Goal: Task Accomplishment & Management: Manage account settings

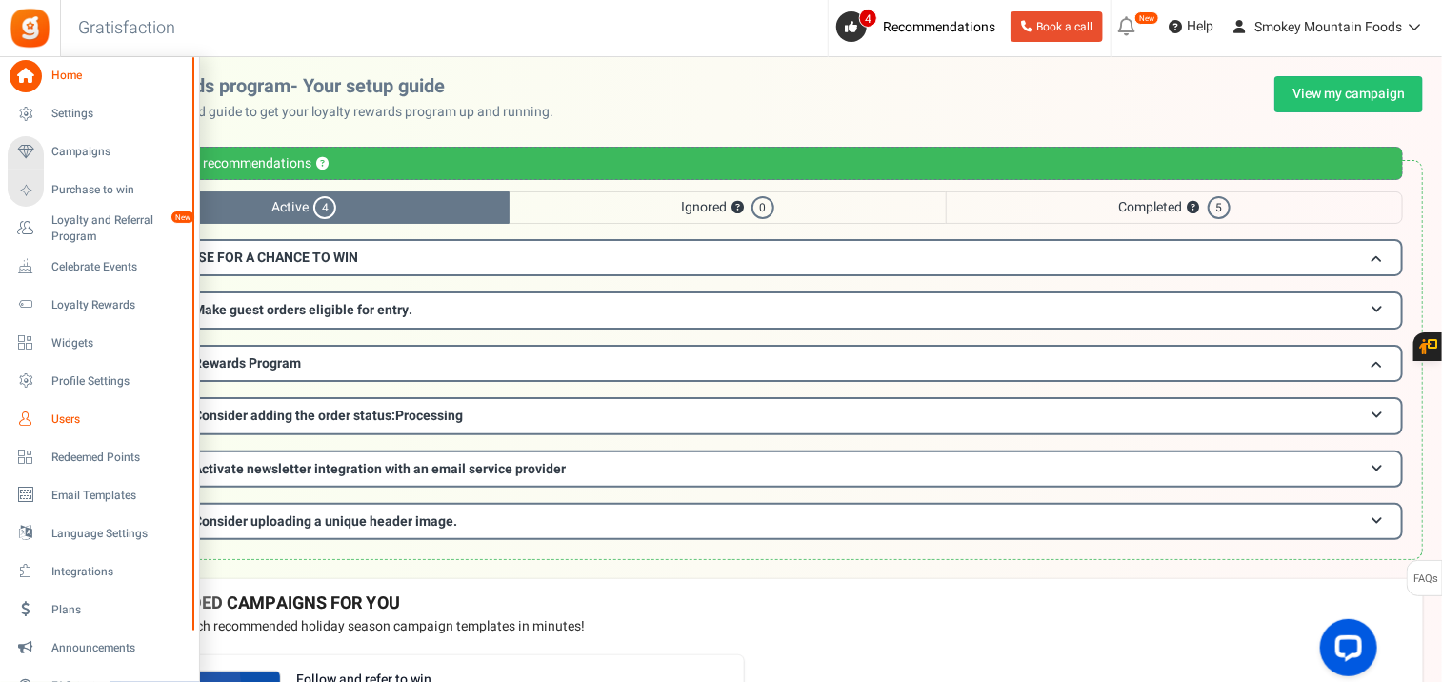
click at [24, 414] on icon at bounding box center [26, 419] width 32 height 32
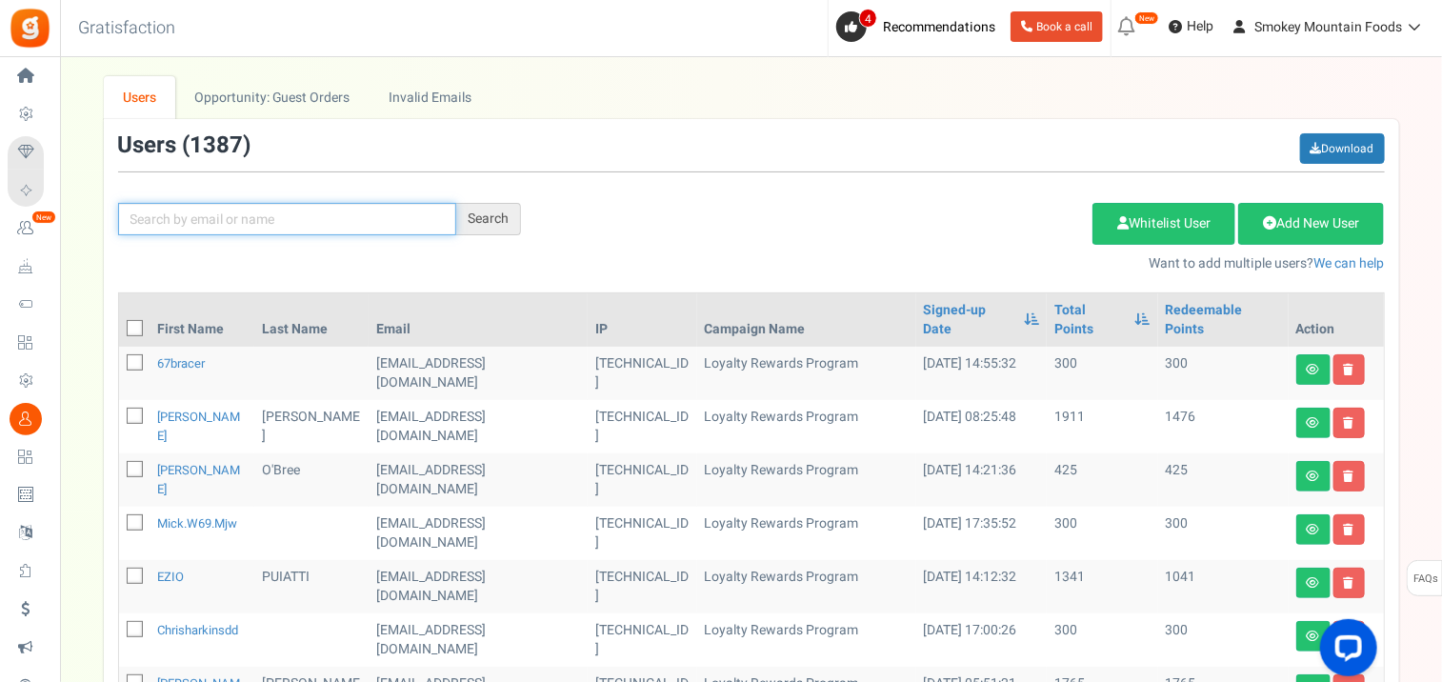
click at [263, 215] on input "text" at bounding box center [287, 219] width 338 height 32
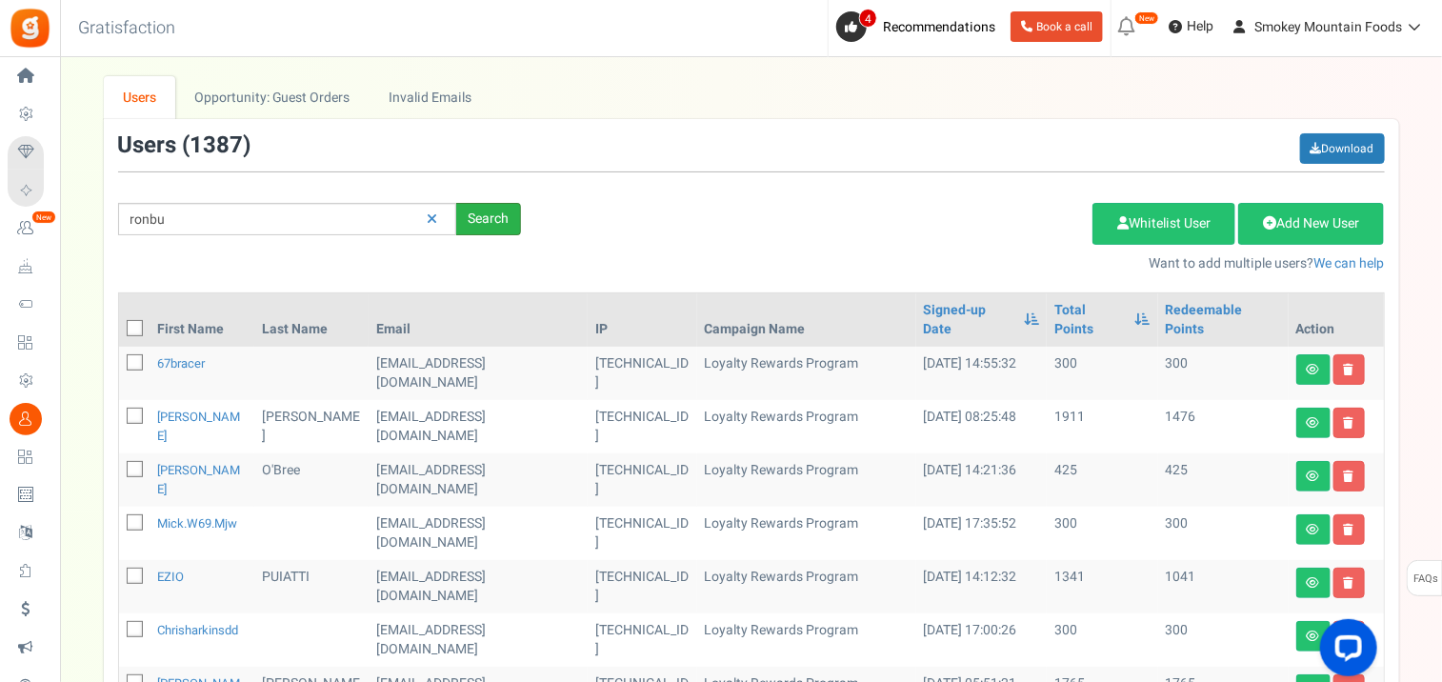
click at [495, 222] on div "Search" at bounding box center [488, 219] width 65 height 32
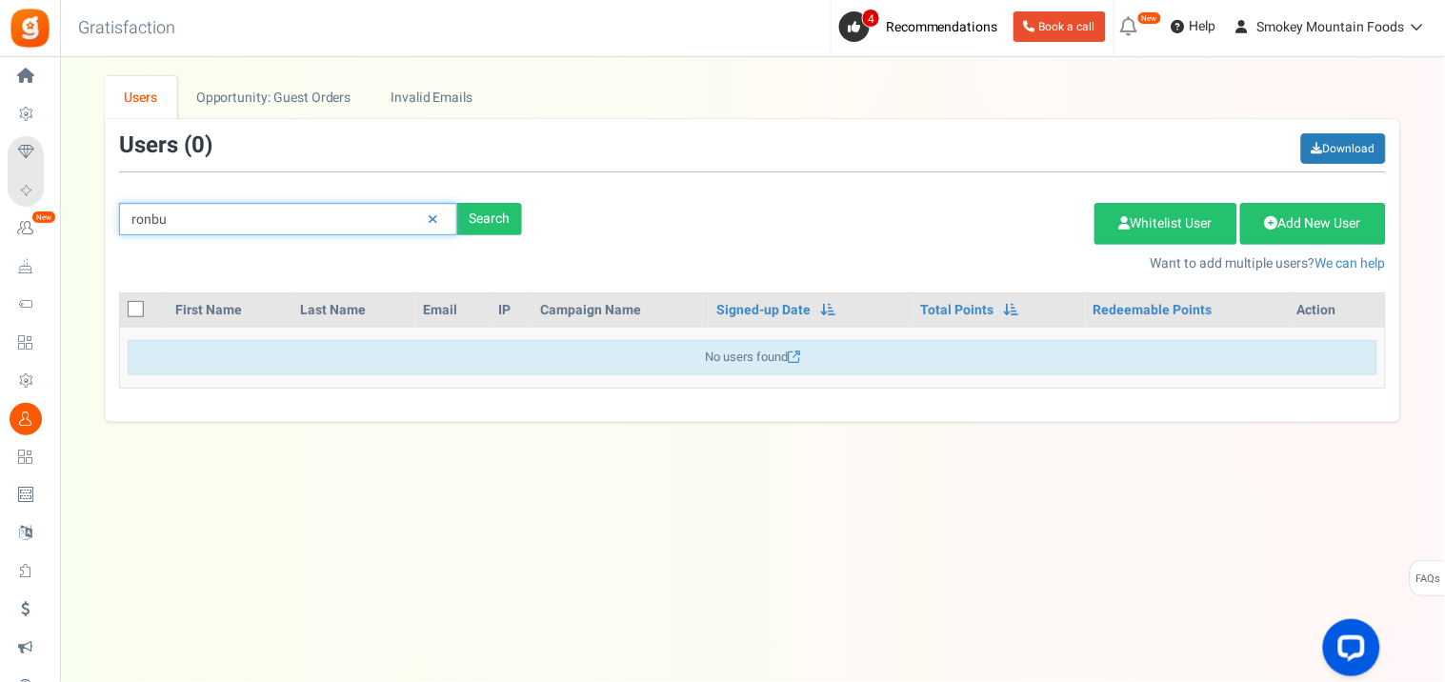
drag, startPoint x: 171, startPoint y: 216, endPoint x: 117, endPoint y: 224, distance: 54.8
click at [117, 224] on div "ronbu Search" at bounding box center [321, 219] width 432 height 32
type input "[PERSON_NAME]"
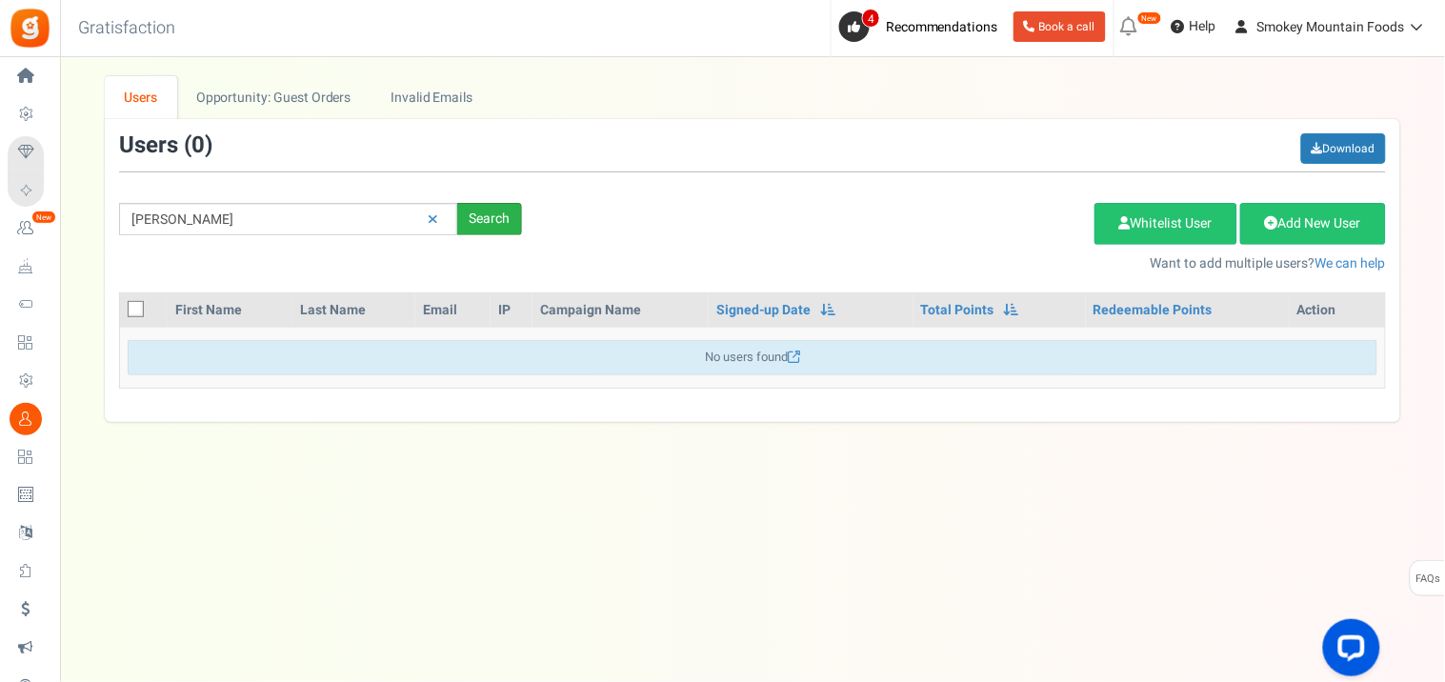
click at [483, 219] on div "Search" at bounding box center [489, 219] width 65 height 32
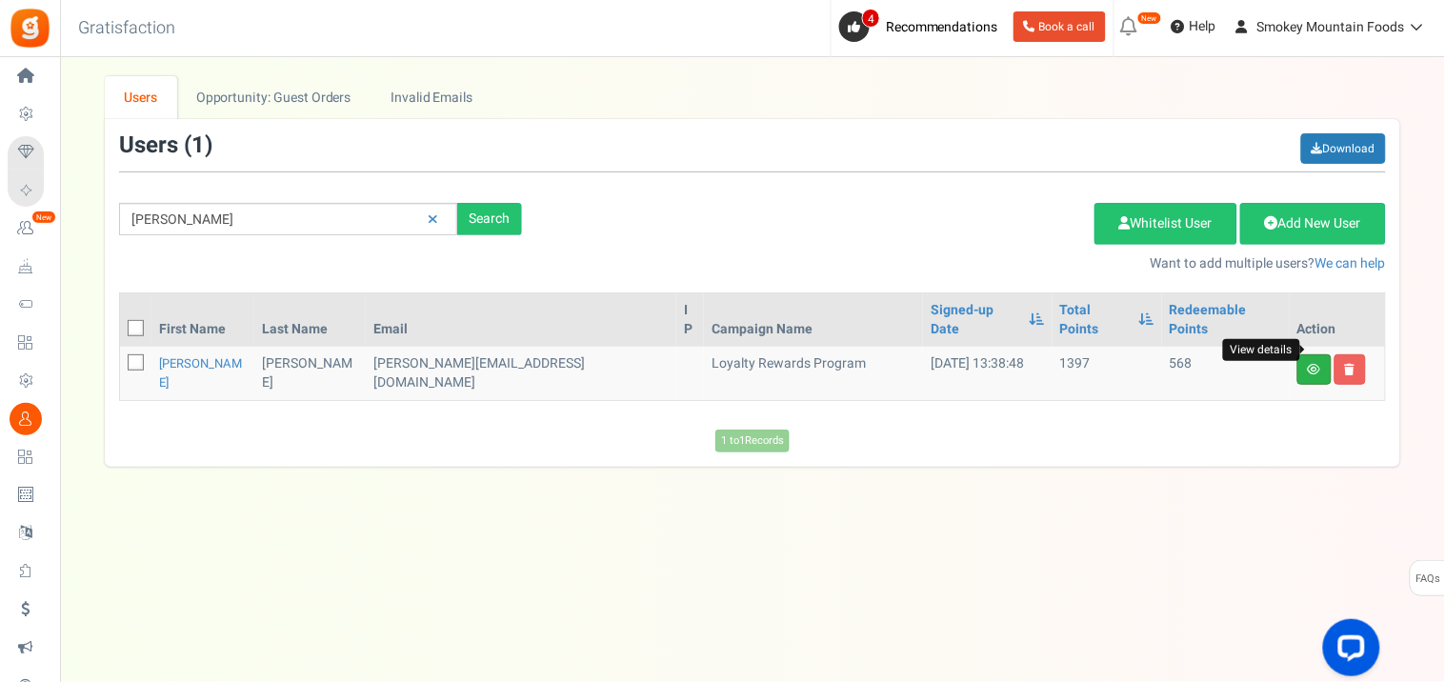
click at [1311, 364] on icon at bounding box center [1314, 369] width 13 height 11
